Goal: Transaction & Acquisition: Purchase product/service

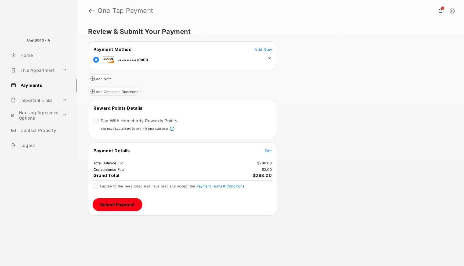
click at [268, 151] on span "Edit" at bounding box center [268, 151] width 7 height 5
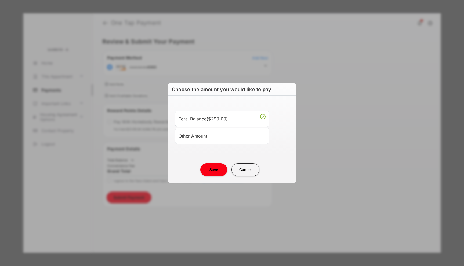
click at [186, 134] on div "Other Amount" at bounding box center [222, 136] width 87 height 9
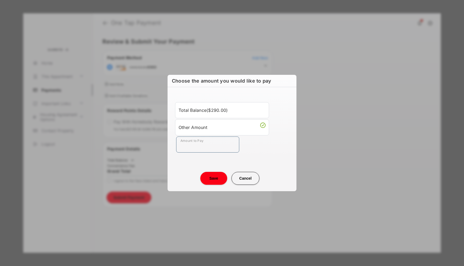
click at [191, 144] on input "Amount to Pay" at bounding box center [207, 145] width 63 height 16
type input "**"
click at [210, 180] on button "Save" at bounding box center [213, 178] width 27 height 13
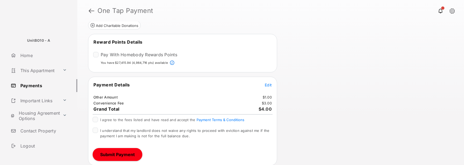
scroll to position [67, 0]
click at [145, 118] on span "I agree to the fees listed and have read and accept the Payment Terms & Conditi…" at bounding box center [172, 119] width 144 height 4
click at [140, 130] on span "I understand that my landlord does not waive any rights to proceed with evictio…" at bounding box center [184, 133] width 169 height 10
click at [117, 152] on button "Submit Payment" at bounding box center [118, 153] width 50 height 13
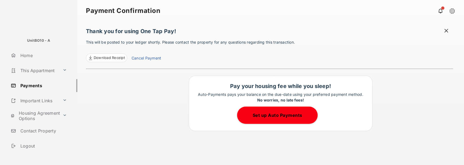
click at [444, 30] on span at bounding box center [445, 31] width 5 height 7
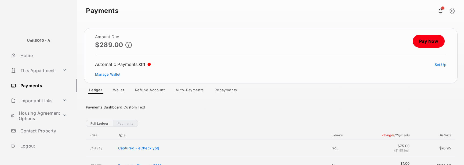
click at [422, 45] on link "Pay Now" at bounding box center [429, 41] width 32 height 13
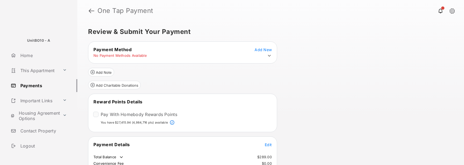
click at [269, 54] on icon at bounding box center [269, 55] width 5 height 5
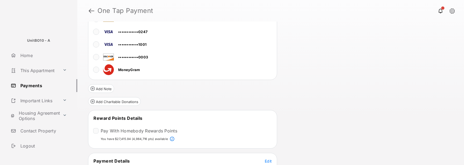
scroll to position [85, 0]
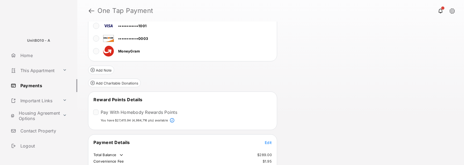
click at [265, 143] on span "Edit" at bounding box center [268, 142] width 7 height 5
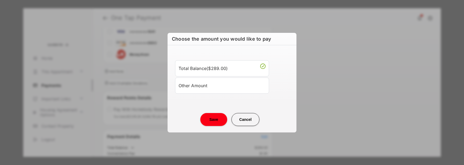
click at [224, 80] on li "Other Amount" at bounding box center [222, 85] width 94 height 16
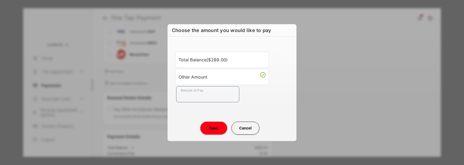
click at [213, 94] on input "Amount to Pay" at bounding box center [207, 94] width 63 height 16
click at [202, 97] on input "**" at bounding box center [207, 94] width 63 height 16
type input "****"
click at [210, 126] on button "Save" at bounding box center [213, 127] width 27 height 13
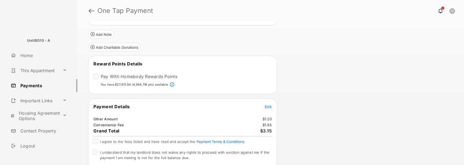
scroll to position [143, 0]
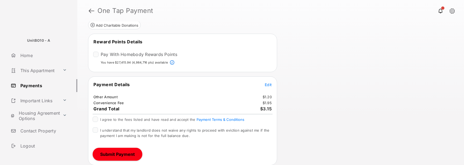
click at [112, 117] on span "I agree to the fees listed and have read and accept the Payment Terms & Conditi…" at bounding box center [172, 119] width 144 height 4
click at [114, 134] on span "I understand that my landlord does not waive any rights to proceed with evictio…" at bounding box center [184, 133] width 169 height 10
click at [118, 154] on button "Submit Payment" at bounding box center [118, 153] width 50 height 13
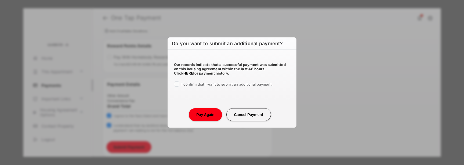
click at [205, 84] on span "I confirm that I want to submit an additional payment." at bounding box center [226, 84] width 91 height 4
click at [205, 112] on button "Pay Again" at bounding box center [205, 114] width 33 height 13
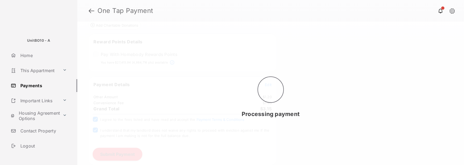
scroll to position [0, 0]
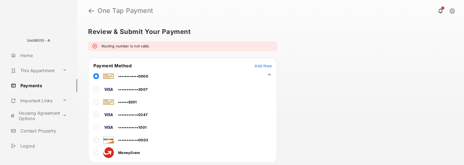
click at [91, 9] on link at bounding box center [92, 10] width 6 height 13
